Goal: Task Accomplishment & Management: Manage account settings

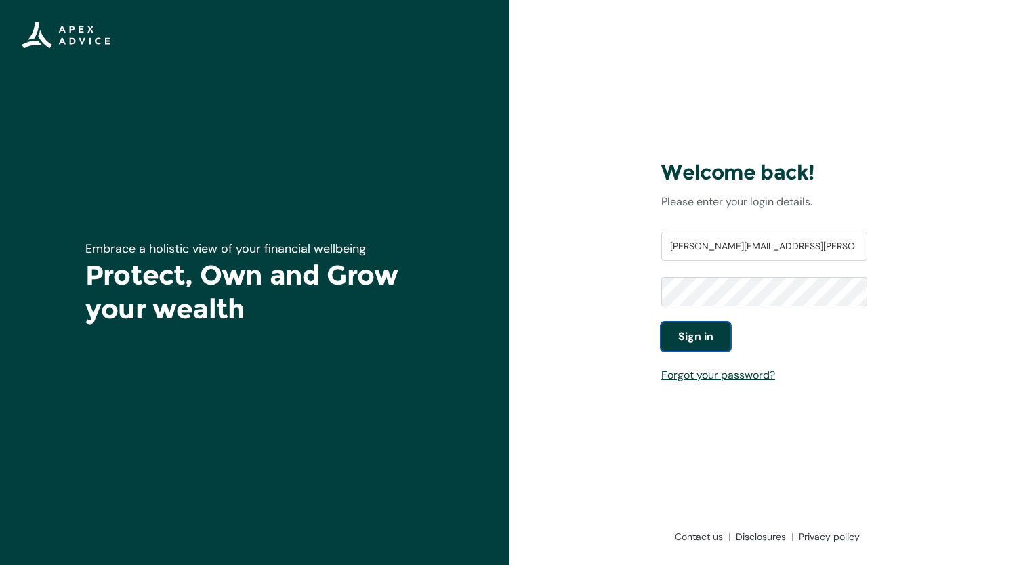
click at [695, 335] on span "Sign in" at bounding box center [695, 337] width 35 height 16
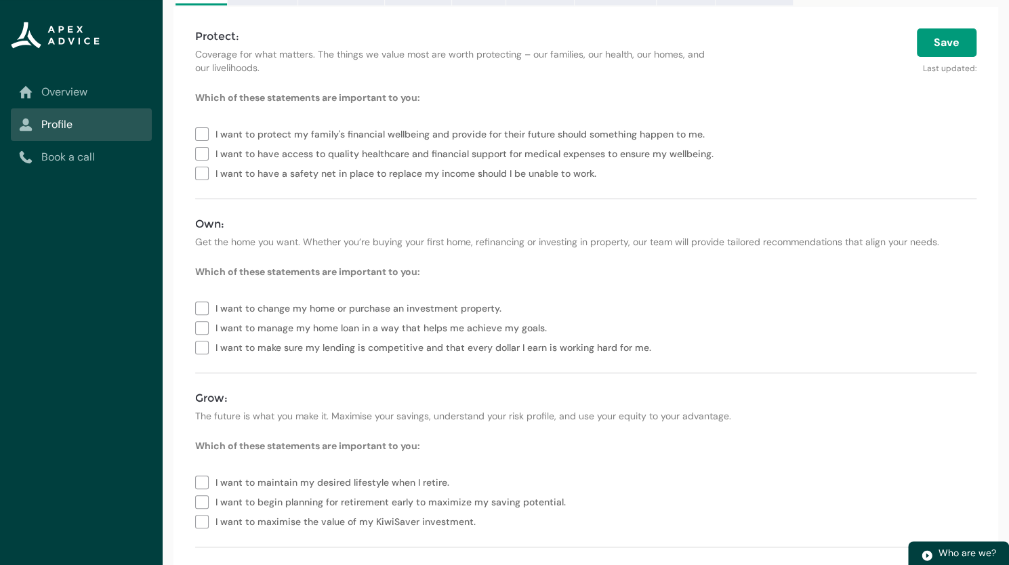
scroll to position [195, 0]
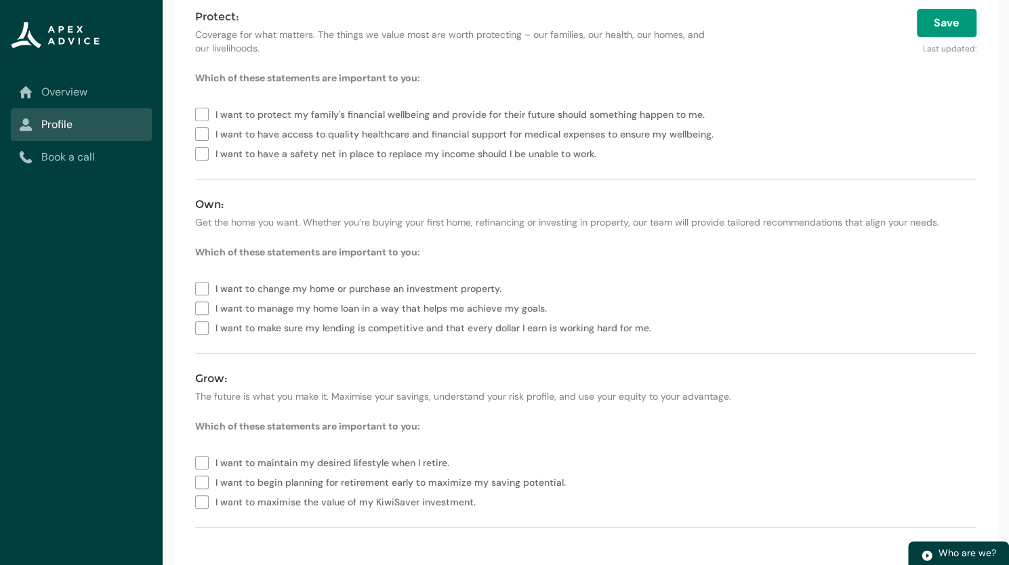
click at [205, 308] on label "I want to manage my home loan in a way that helps me achieve my goals." at bounding box center [373, 307] width 357 height 20
type lightning-checkbox-group "I want to manage my home loan in a way that helps me achieve my goals."
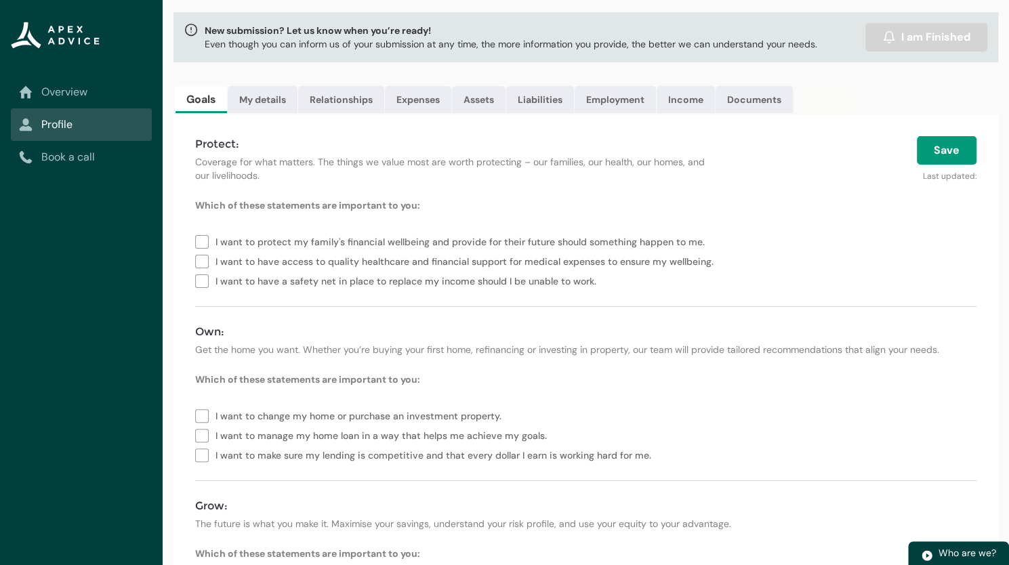
scroll to position [0, 0]
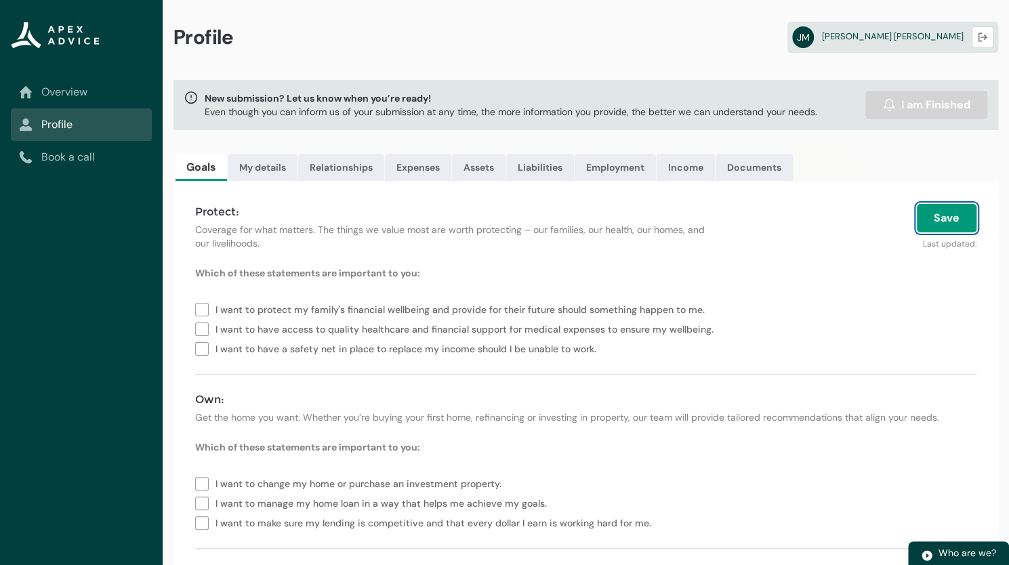
click at [942, 219] on button "Save" at bounding box center [946, 218] width 60 height 28
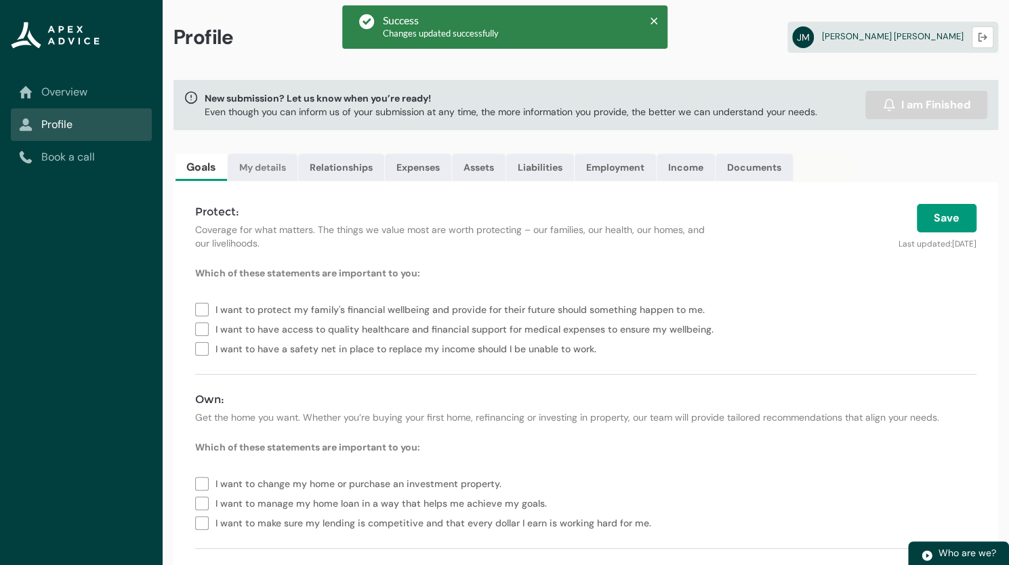
click at [264, 169] on link "My details" at bounding box center [263, 167] width 70 height 27
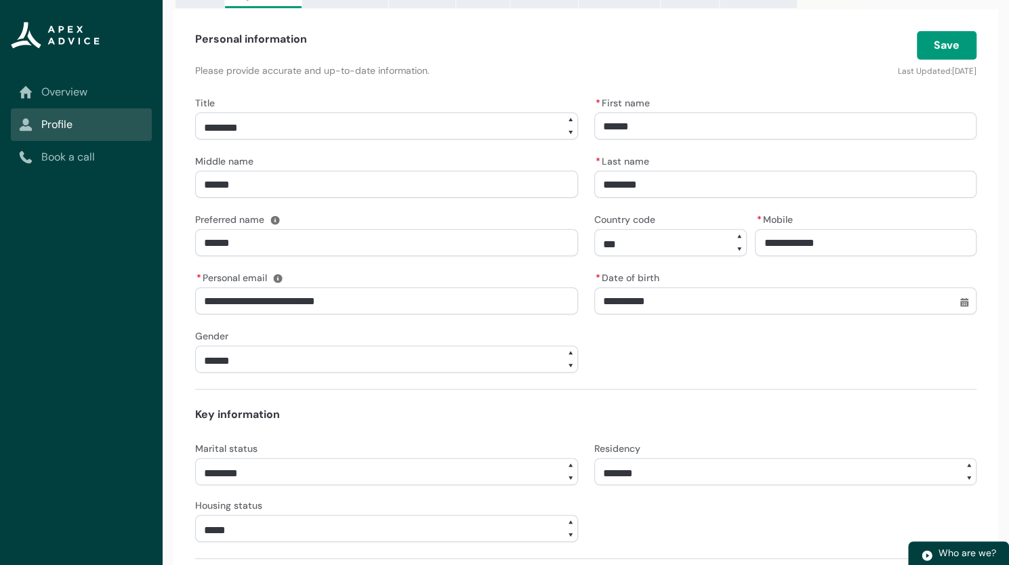
scroll to position [72, 0]
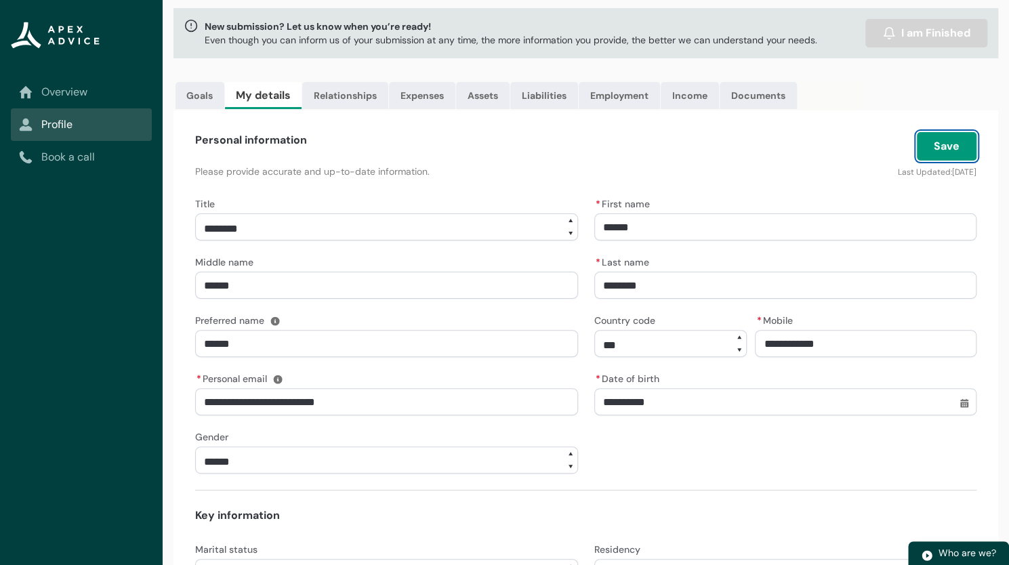
click at [944, 144] on button "Save" at bounding box center [946, 146] width 60 height 28
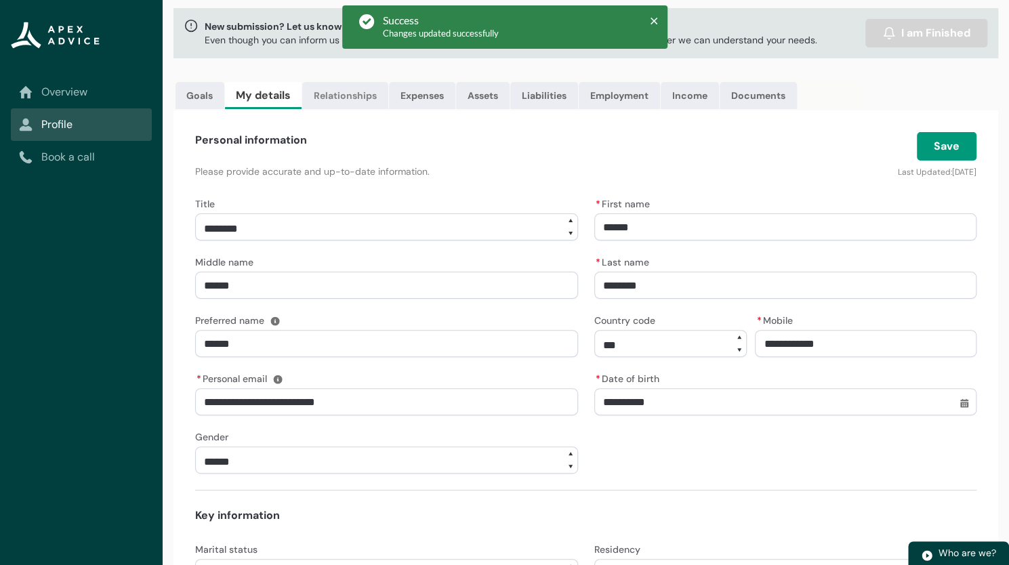
click at [340, 99] on link "Relationships" at bounding box center [345, 95] width 86 height 27
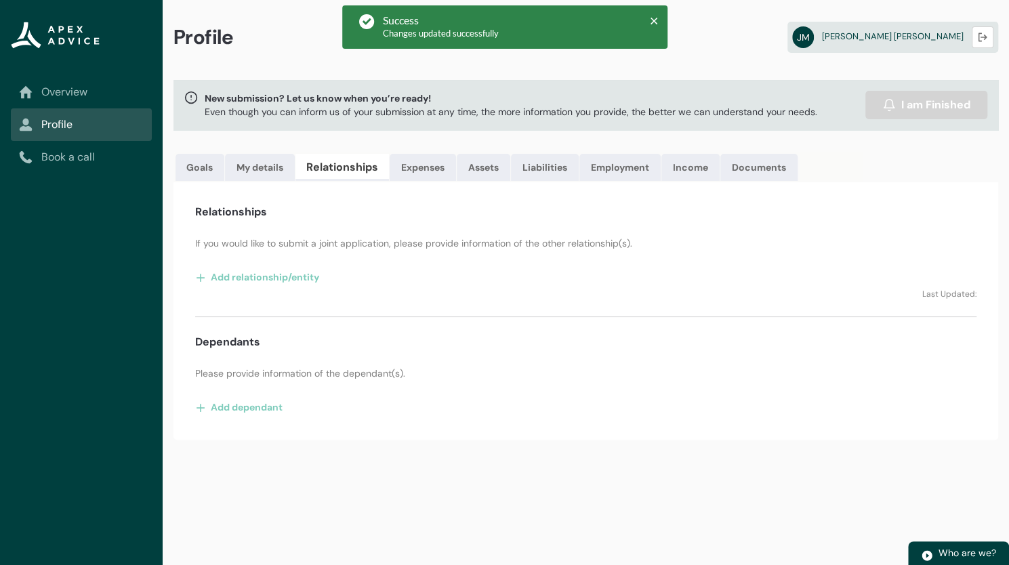
scroll to position [0, 0]
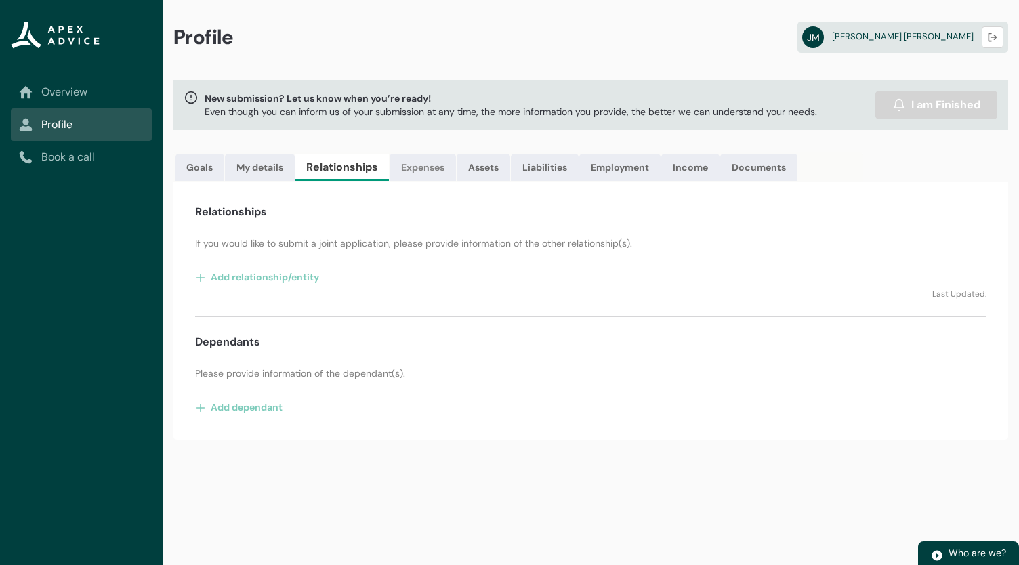
click at [423, 173] on link "Expenses" at bounding box center [422, 167] width 66 height 27
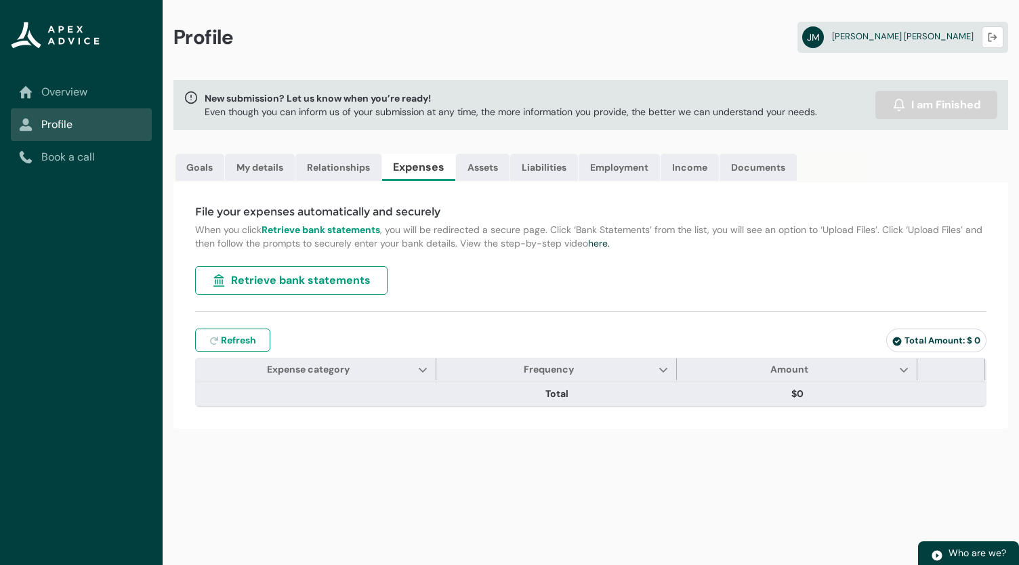
click at [324, 278] on span "Retrieve bank statements" at bounding box center [301, 280] width 140 height 16
click at [473, 171] on link "Assets" at bounding box center [483, 167] width 54 height 27
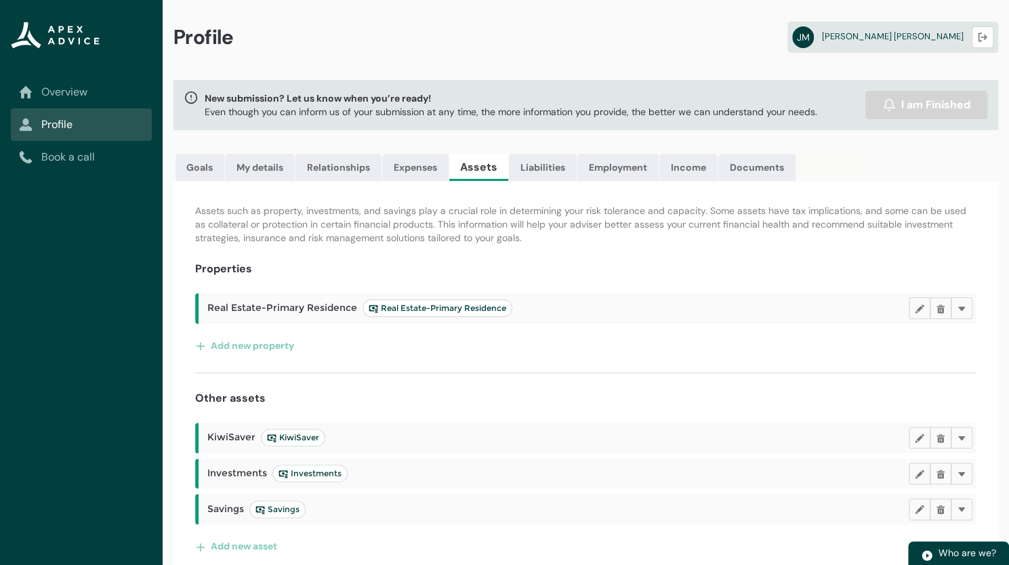
scroll to position [12, 0]
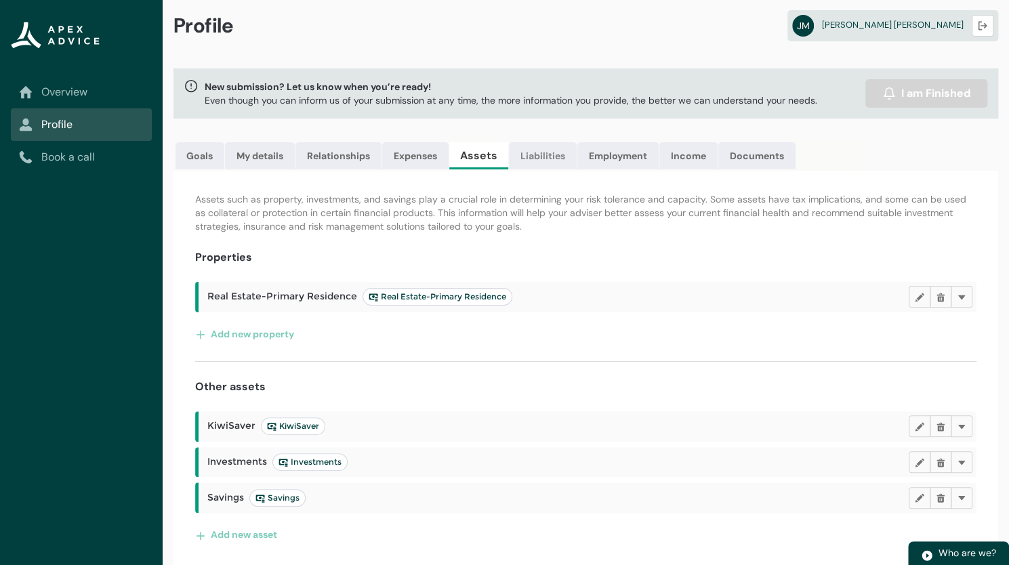
click at [543, 155] on link "Liabilities" at bounding box center [543, 155] width 68 height 27
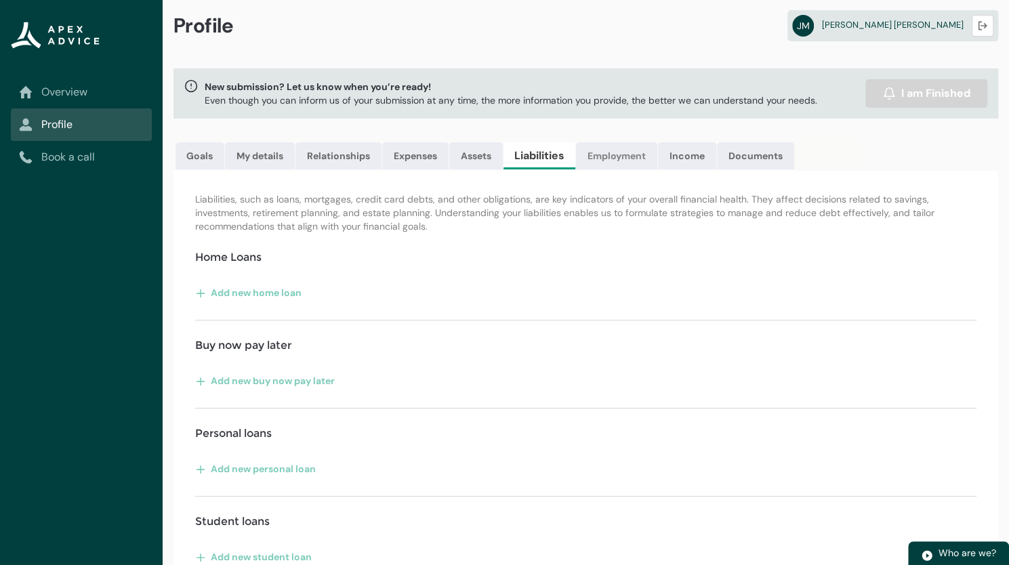
click at [620, 156] on link "Employment" at bounding box center [616, 155] width 81 height 27
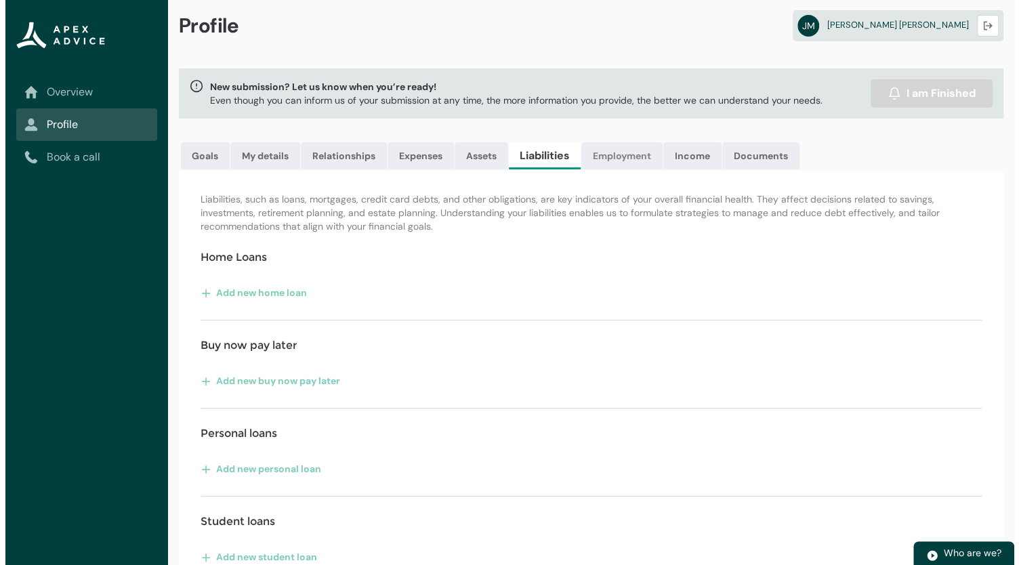
scroll to position [0, 0]
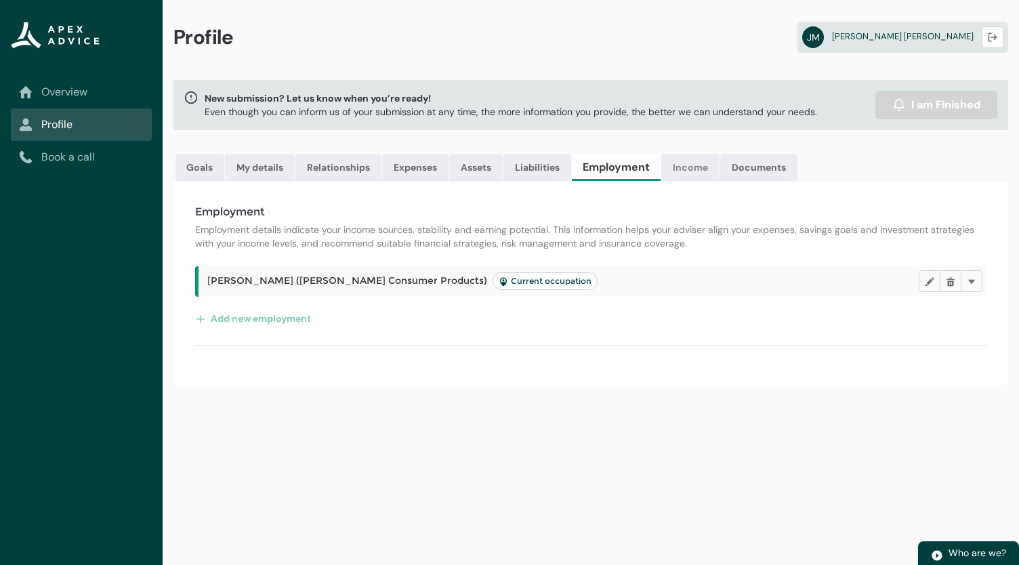
click at [679, 169] on link "Income" at bounding box center [690, 167] width 58 height 27
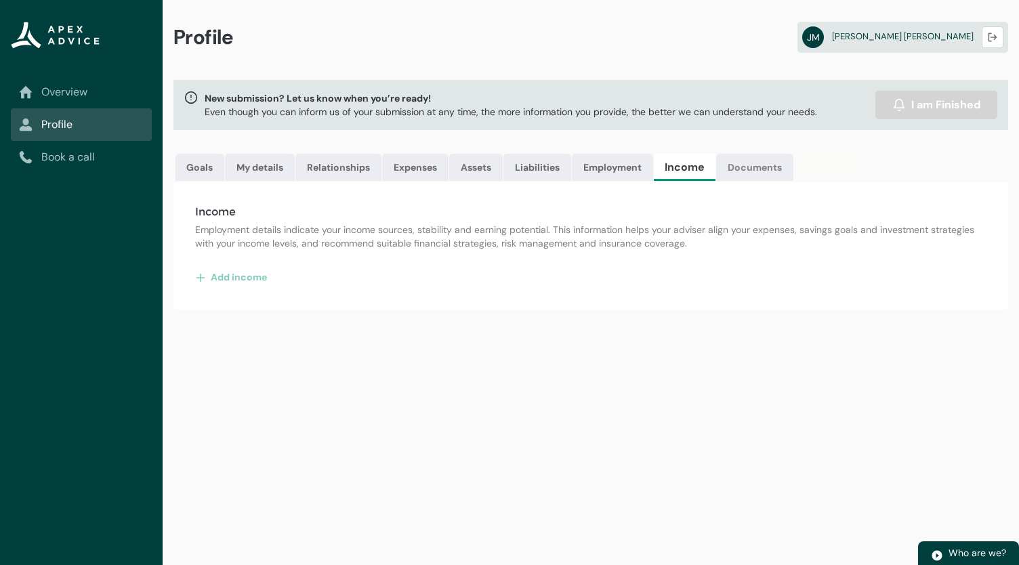
click at [749, 167] on link "Documents" at bounding box center [754, 167] width 77 height 27
